Goal: Find specific page/section: Find specific page/section

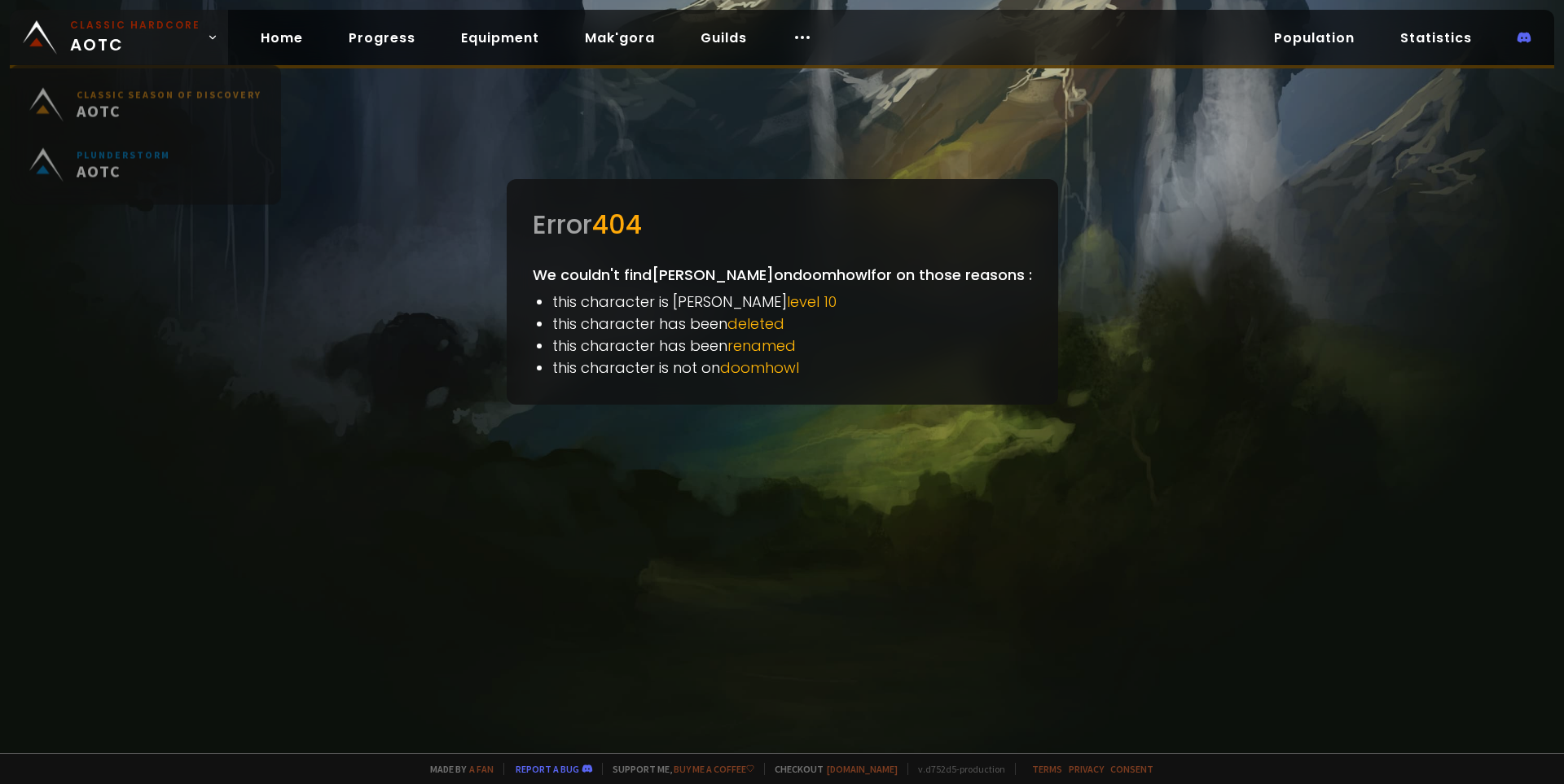
click at [151, 42] on span "Classic Hardcore AOTC" at bounding box center [135, 37] width 130 height 39
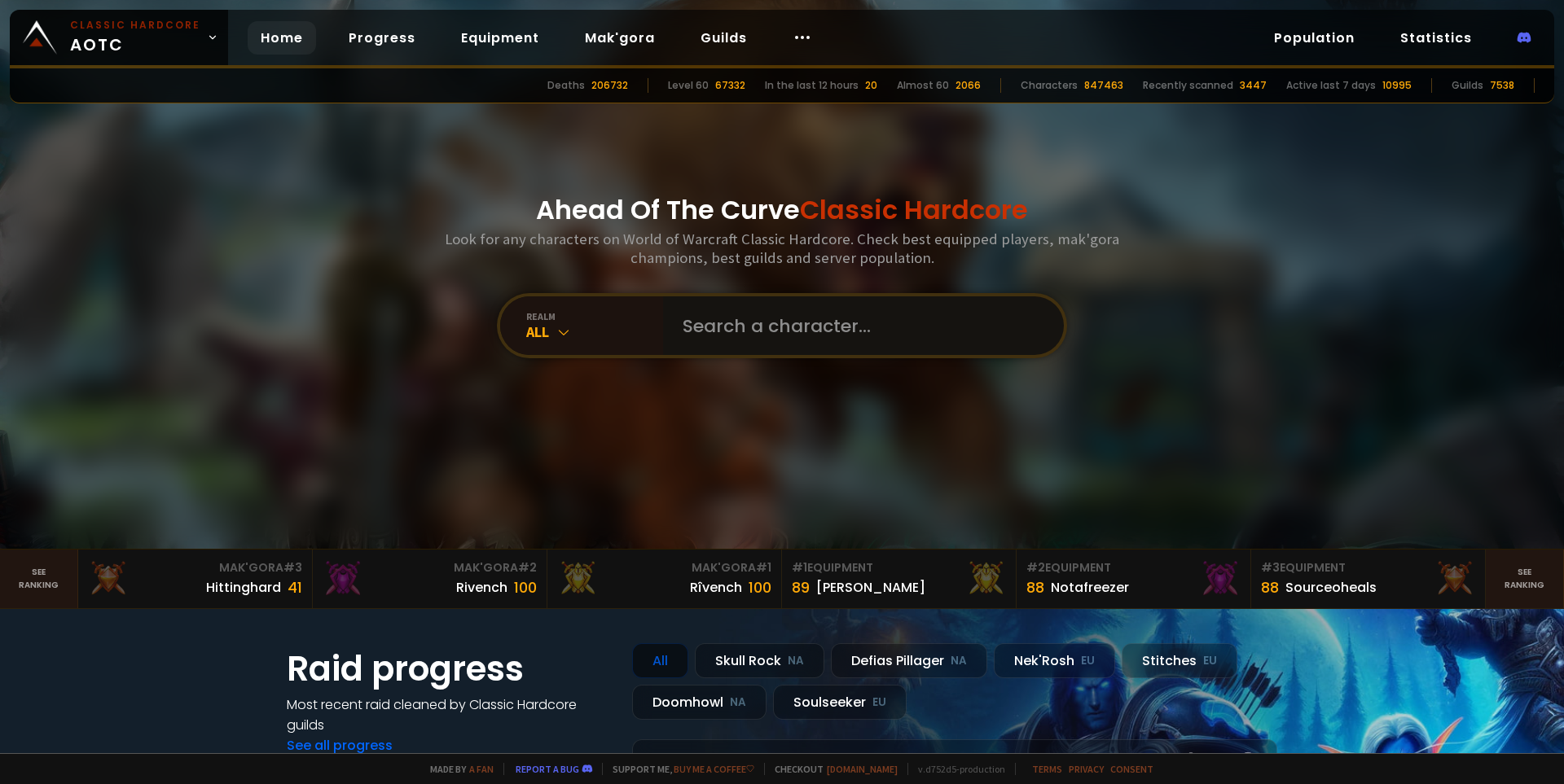
click at [743, 314] on input "text" at bounding box center [858, 326] width 372 height 59
type input "[PERSON_NAME]"
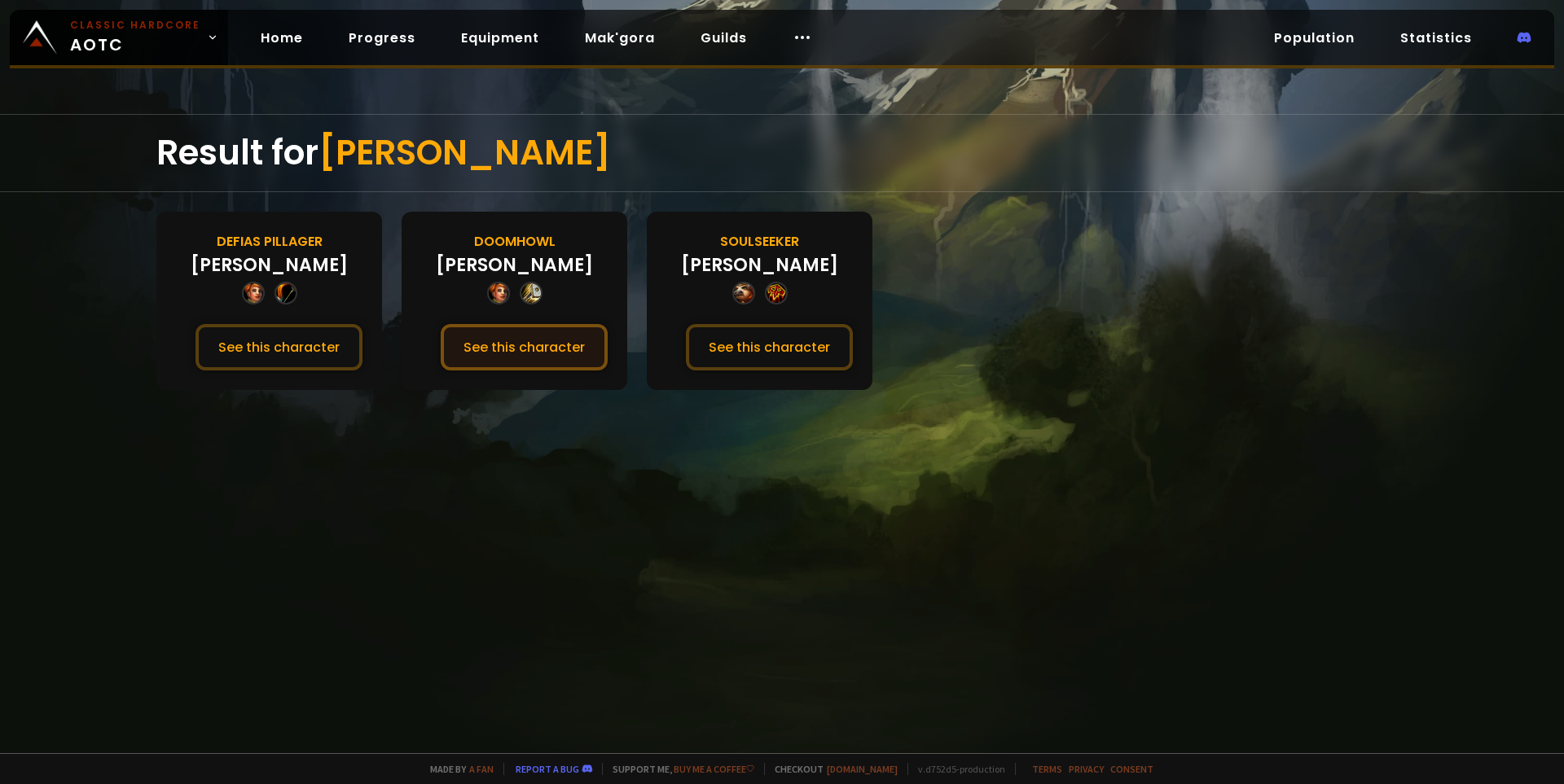
click at [495, 341] on button "See this character" at bounding box center [524, 347] width 167 height 46
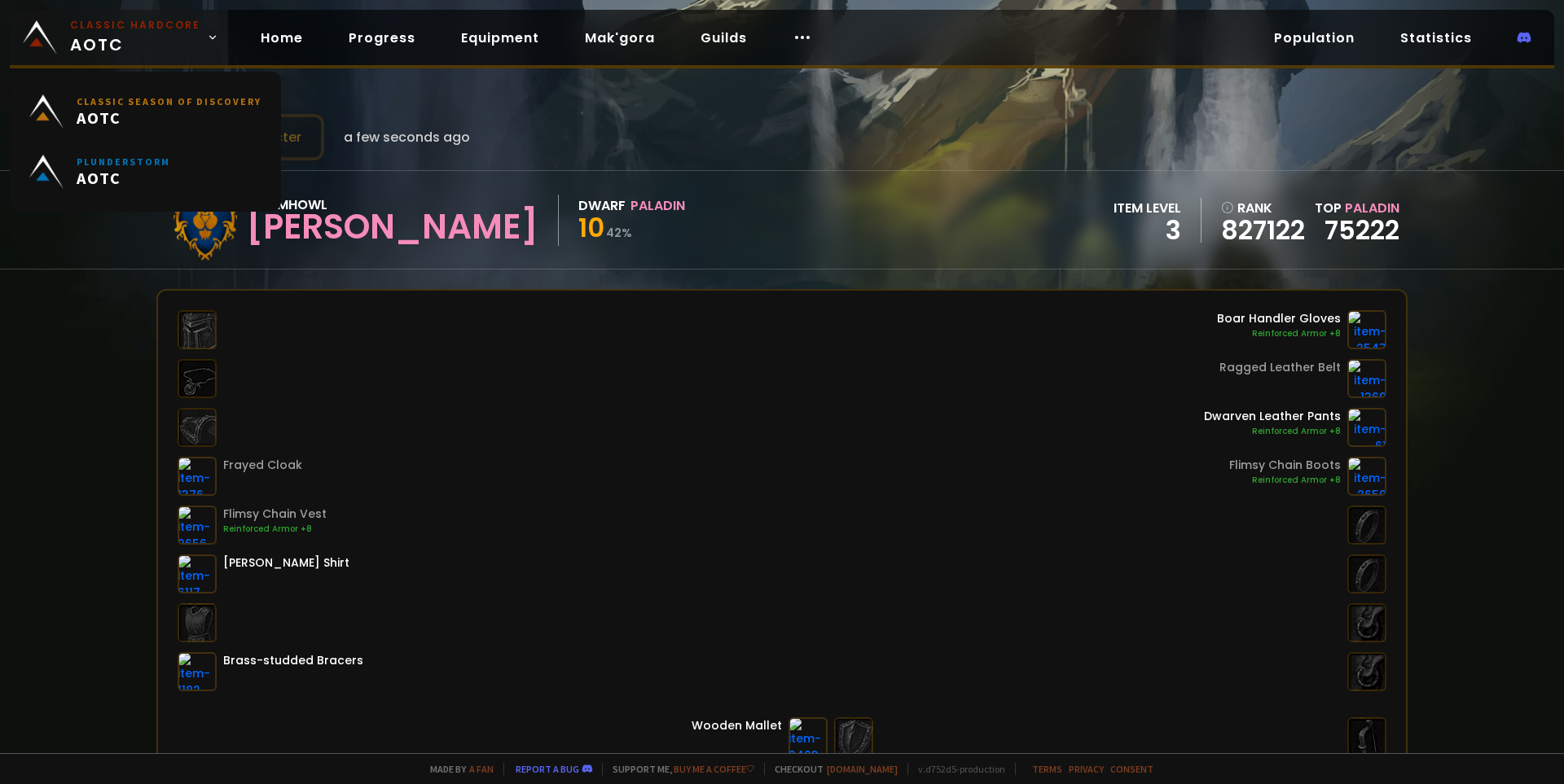
click at [75, 22] on small "Classic Hardcore" at bounding box center [135, 25] width 130 height 14
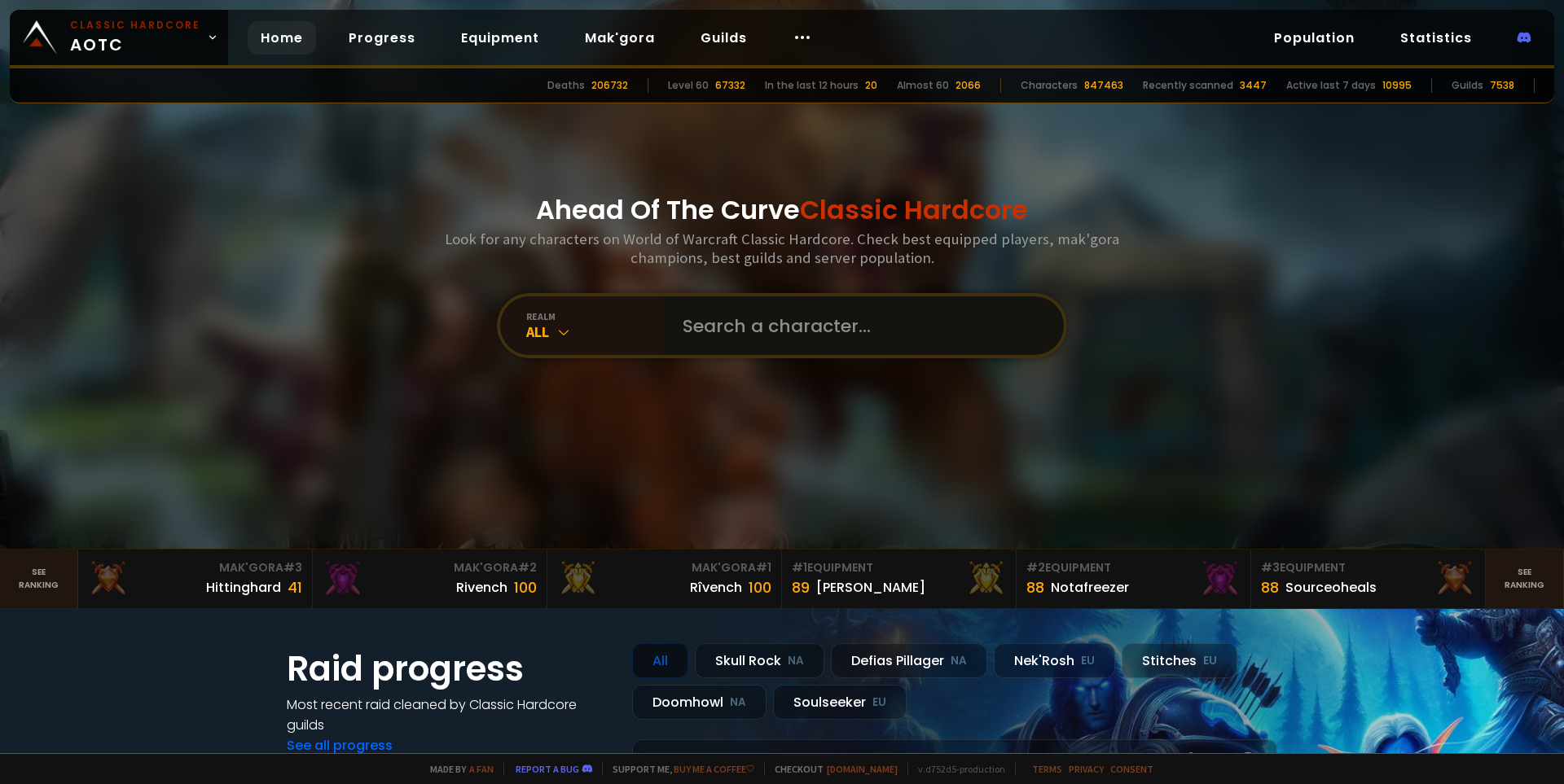
click at [773, 326] on input "text" at bounding box center [858, 326] width 372 height 59
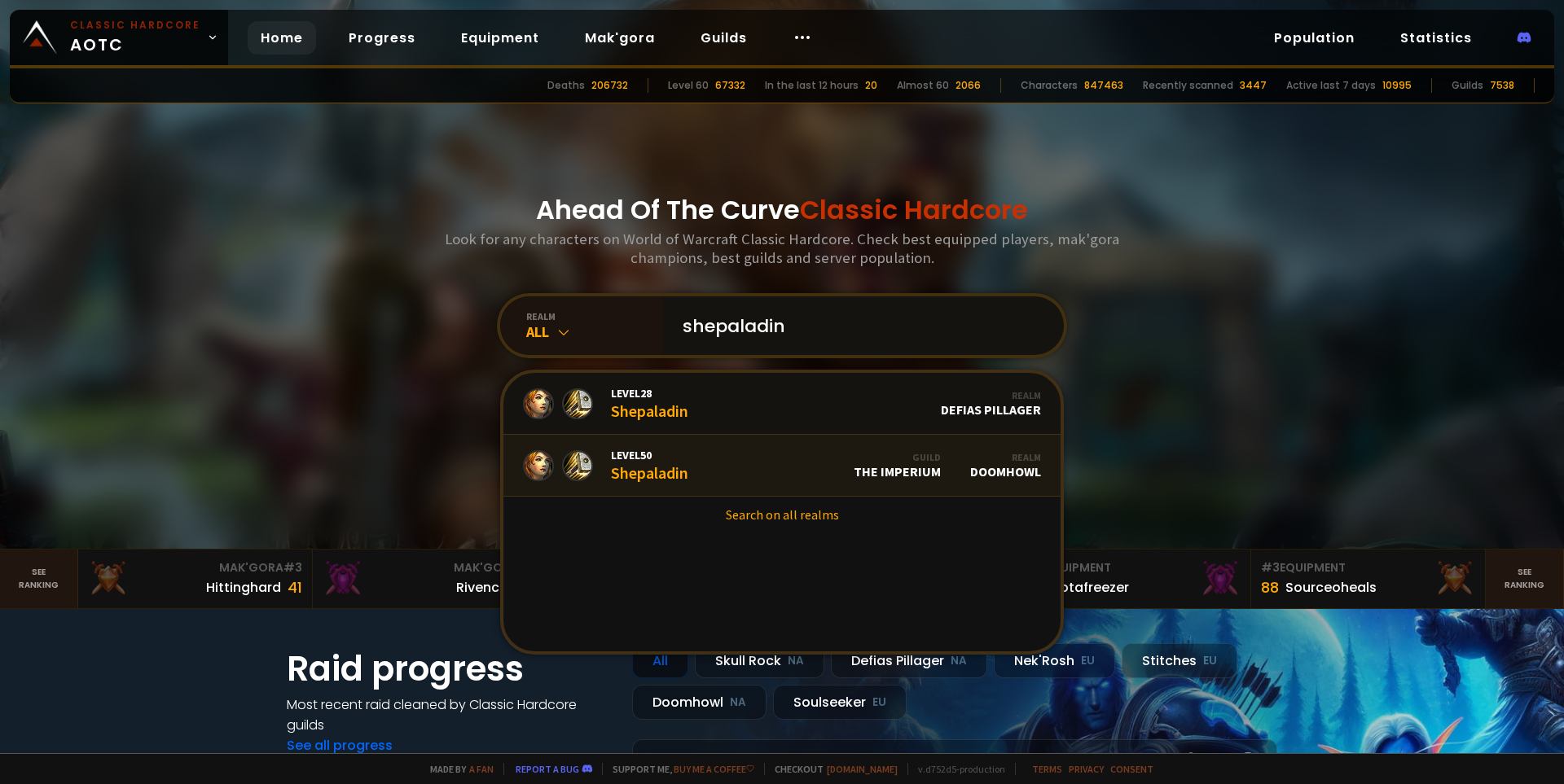
type input "shepaladin"
click at [745, 462] on link "Level 50 Shepaladin Guild The Imperium Realm Doomhowl" at bounding box center [782, 465] width 557 height 62
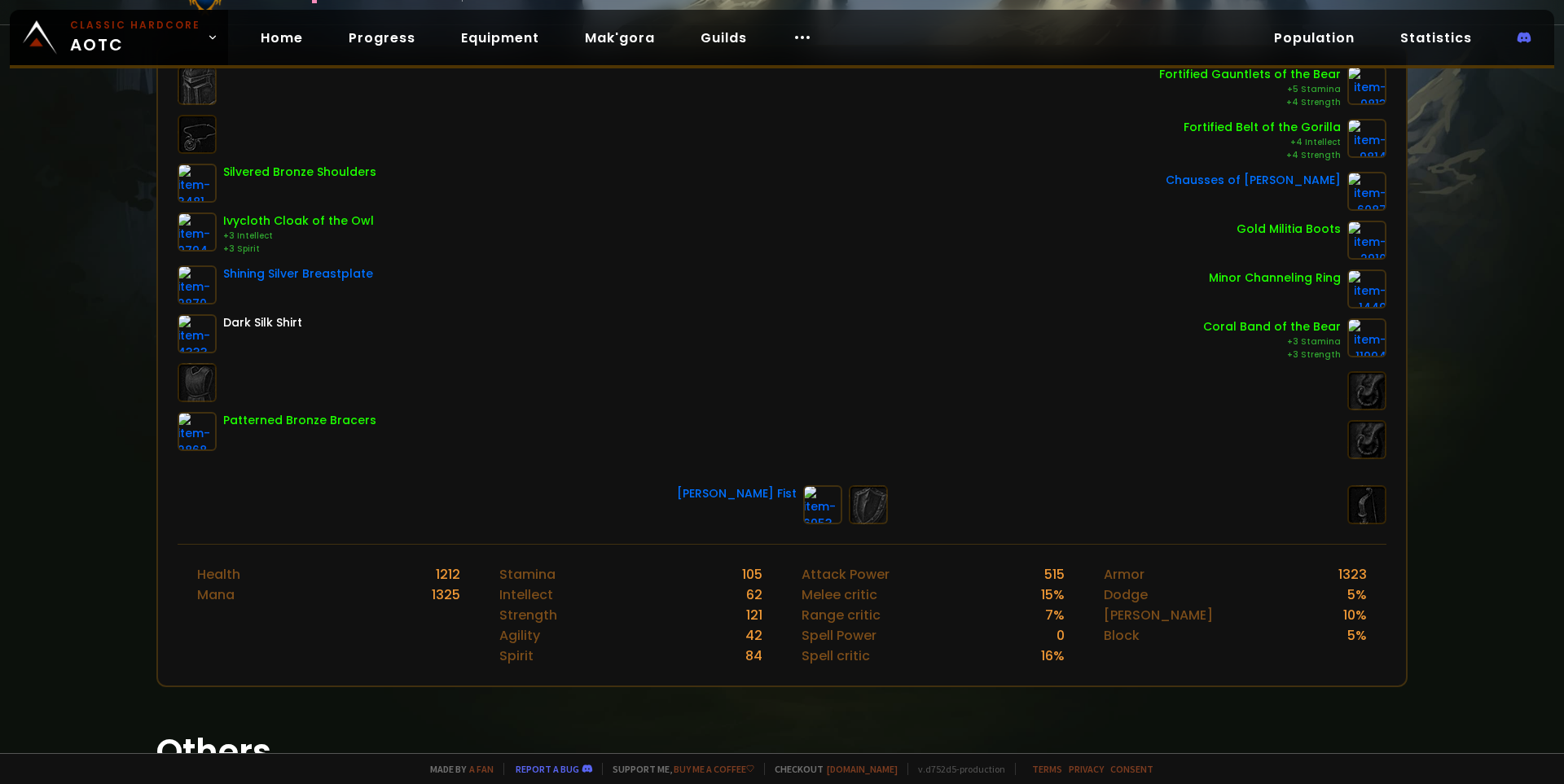
scroll to position [82, 0]
